Goal: Check status: Check status

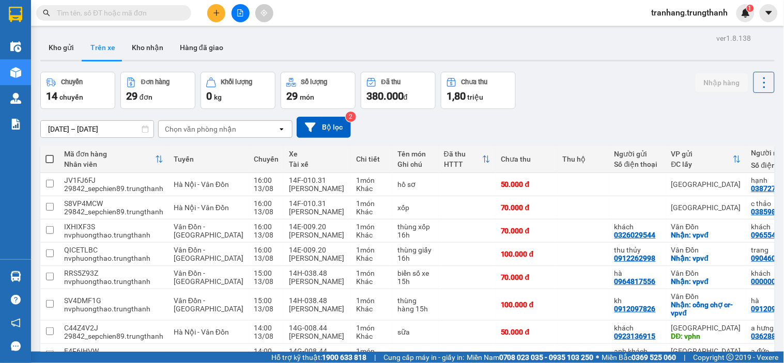
click at [64, 130] on input "12/08/2025 – 14/08/2025" at bounding box center [97, 129] width 113 height 17
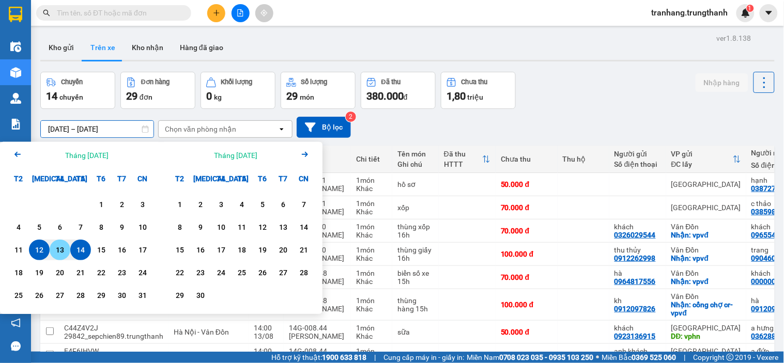
click at [63, 256] on div "13" at bounding box center [60, 250] width 14 height 12
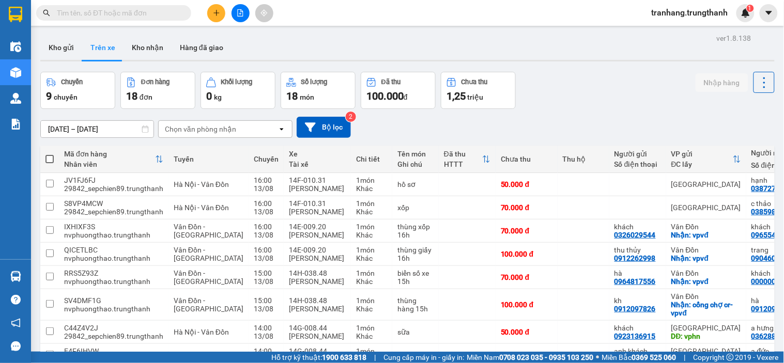
click at [65, 130] on input "13/08/2025 – 13/08/2025" at bounding box center [97, 129] width 113 height 17
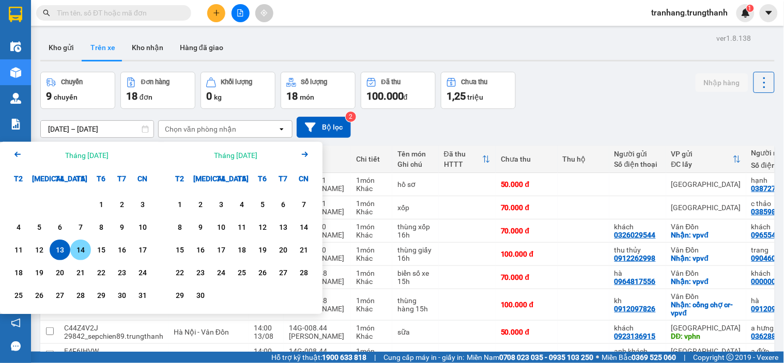
click at [75, 247] on div "14" at bounding box center [80, 250] width 14 height 12
type input "14/08/2025 – 14/08/2025"
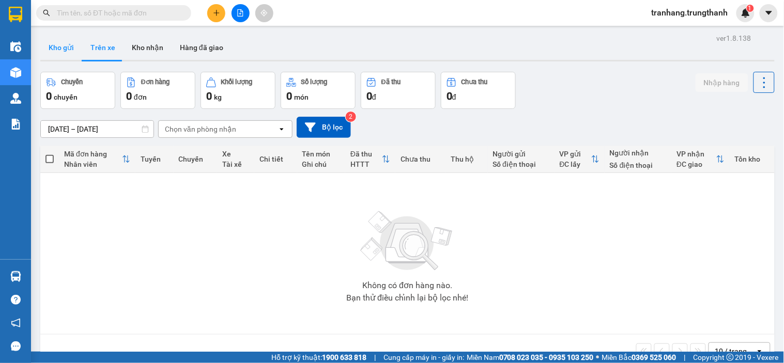
click at [61, 49] on button "Kho gửi" at bounding box center [61, 47] width 42 height 25
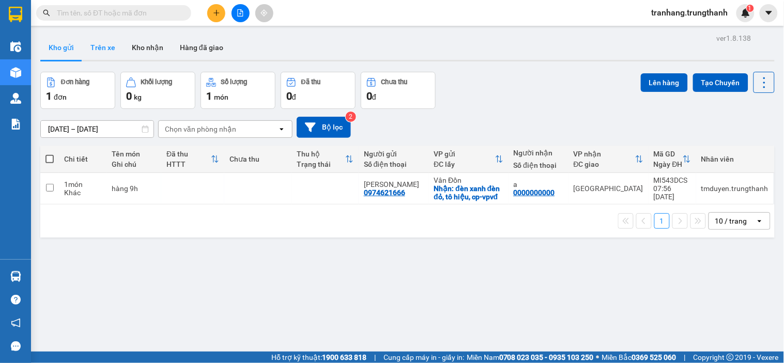
click at [102, 48] on button "Trên xe" at bounding box center [102, 47] width 41 height 25
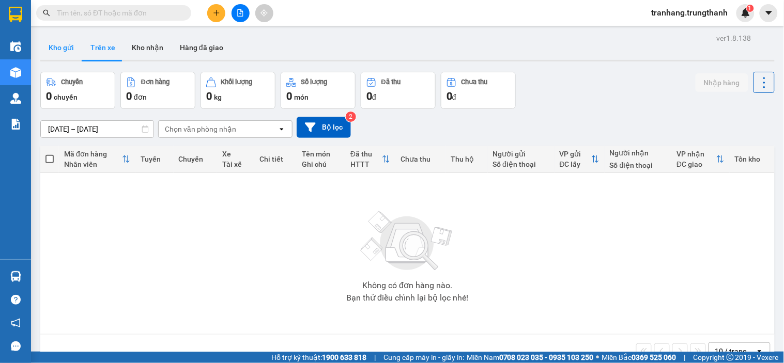
click at [62, 50] on button "Kho gửi" at bounding box center [61, 47] width 42 height 25
